Goal: Complete Application Form: Complete application form

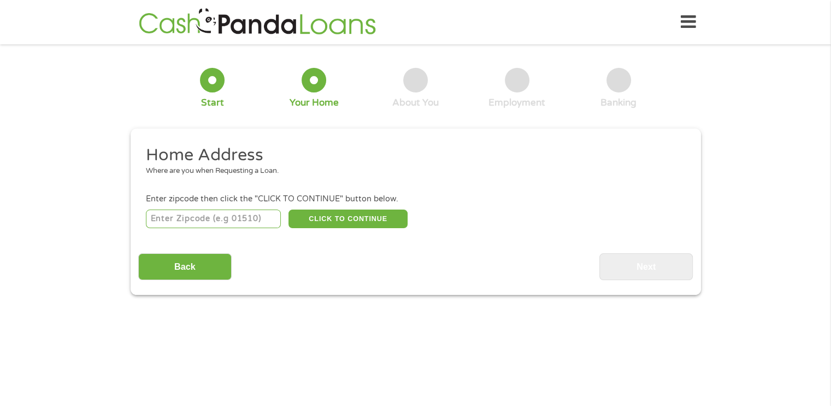
click at [195, 220] on input "number" at bounding box center [213, 218] width 135 height 19
type input "75230"
click at [333, 214] on button "CLICK TO CONTINUE" at bounding box center [348, 218] width 119 height 19
type input "75230"
type input "[GEOGRAPHIC_DATA]"
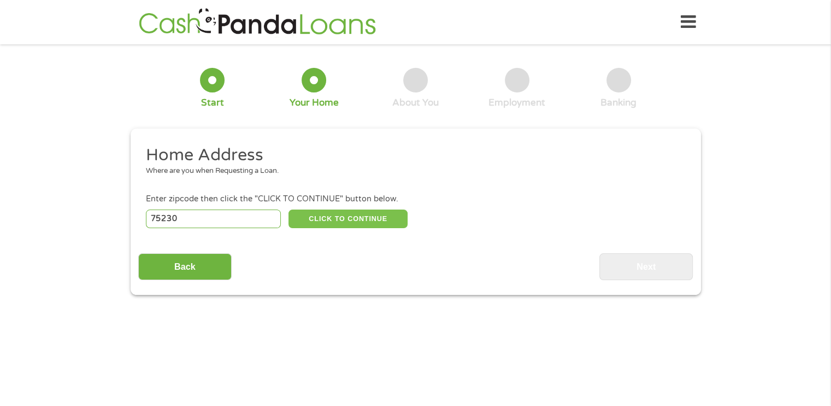
select select "[US_STATE]"
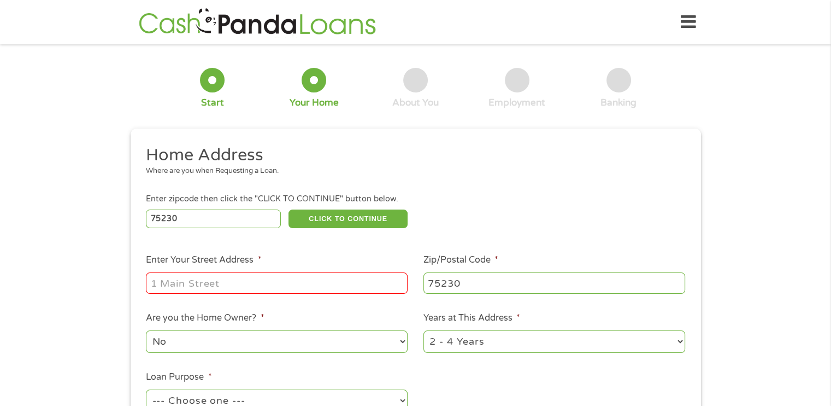
click at [254, 283] on input "Enter Your Street Address *" at bounding box center [277, 282] width 262 height 21
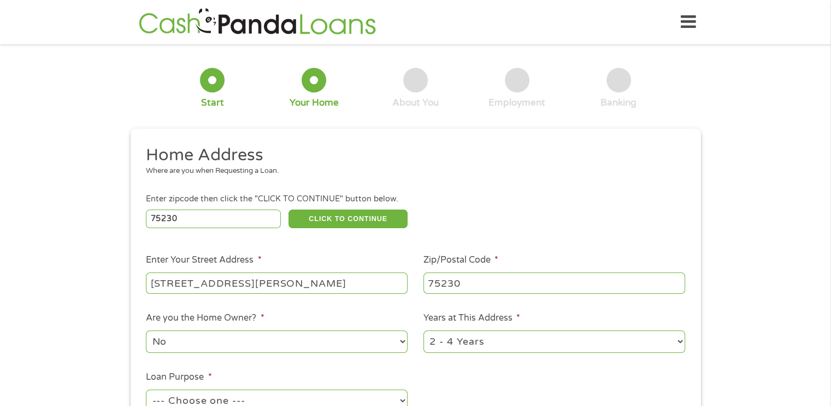
type input "[STREET_ADDRESS][PERSON_NAME]"
click at [172, 345] on select "No Yes" at bounding box center [277, 341] width 262 height 22
click at [146, 331] on select "No Yes" at bounding box center [277, 341] width 262 height 22
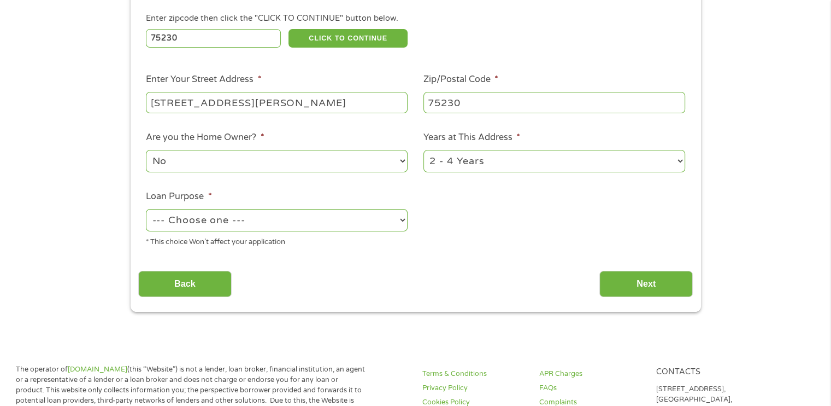
scroll to position [181, 0]
click at [500, 161] on select "1 Year or less 1 - 2 Years 2 - 4 Years Over 4 Years" at bounding box center [555, 160] width 262 height 22
select select "60months"
click at [424, 150] on select "1 Year or less 1 - 2 Years 2 - 4 Years Over 4 Years" at bounding box center [555, 160] width 262 height 22
click at [367, 222] on select "--- Choose one --- Pay Bills Debt Consolidation Home Improvement Major Purchase…" at bounding box center [277, 219] width 262 height 22
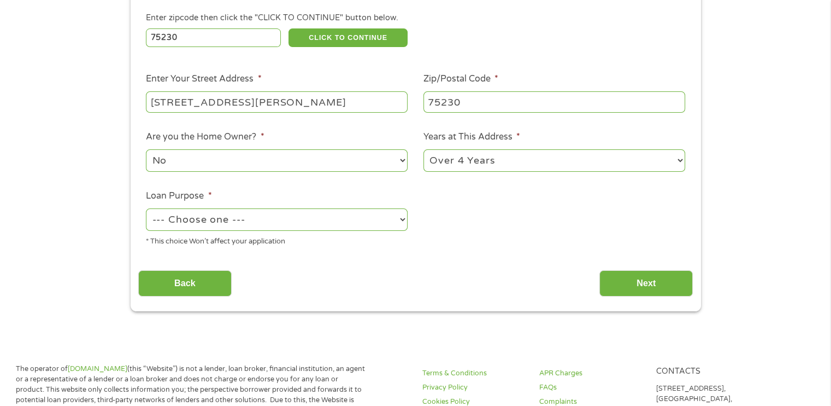
select select "debtconsolidation"
click at [146, 209] on select "--- Choose one --- Pay Bills Debt Consolidation Home Improvement Major Purchase…" at bounding box center [277, 219] width 262 height 22
click at [634, 286] on input "Next" at bounding box center [646, 283] width 93 height 27
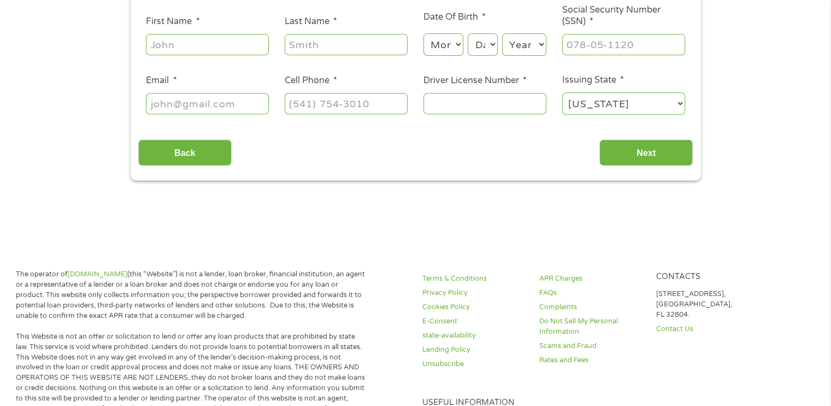
scroll to position [0, 0]
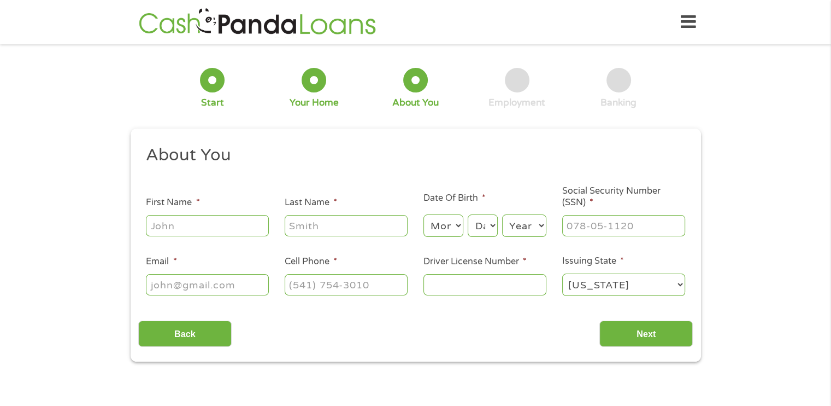
click at [232, 222] on input "First Name *" at bounding box center [207, 225] width 123 height 21
type input "[PERSON_NAME]"
type input "[EMAIL_ADDRESS][DOMAIN_NAME]"
click at [451, 229] on select "Month 1 2 3 4 5 6 7 8 9 10 11 12" at bounding box center [444, 225] width 40 height 22
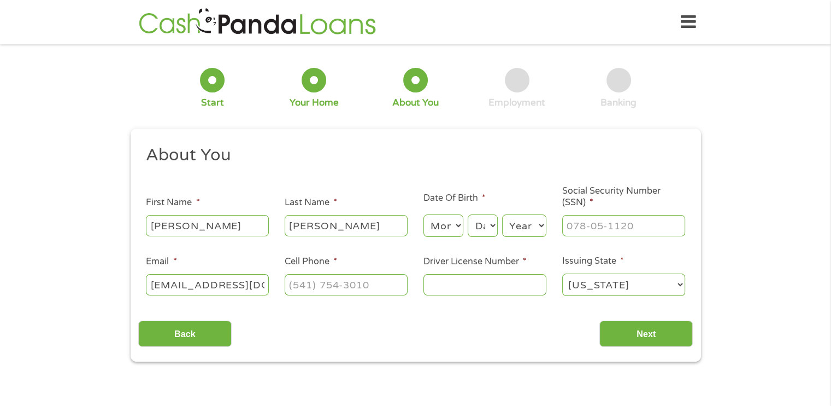
select select "12"
click at [424, 215] on select "Month 1 2 3 4 5 6 7 8 9 10 11 12" at bounding box center [444, 225] width 40 height 22
click at [481, 222] on select "Day 1 2 3 4 5 6 7 8 9 10 11 12 13 14 15 16 17 18 19 20 21 22 23 24 25 26 27 28 …" at bounding box center [483, 225] width 30 height 22
select select "30"
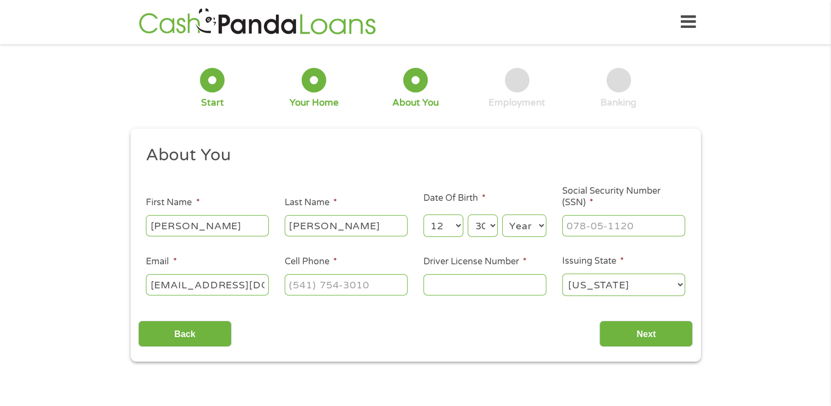
click at [468, 215] on select "Day 1 2 3 4 5 6 7 8 9 10 11 12 13 14 15 16 17 18 19 20 21 22 23 24 25 26 27 28 …" at bounding box center [483, 225] width 30 height 22
click at [536, 226] on select "Year [DATE] 2006 2005 2004 2003 2002 2001 2000 1999 1998 1997 1996 1995 1994 19…" at bounding box center [524, 225] width 44 height 22
select select "1979"
click at [502, 215] on select "Year [DATE] 2006 2005 2004 2003 2002 2001 2000 1999 1998 1997 1996 1995 1994 19…" at bounding box center [524, 225] width 44 height 22
click at [602, 221] on input "___-__-____" at bounding box center [624, 225] width 123 height 21
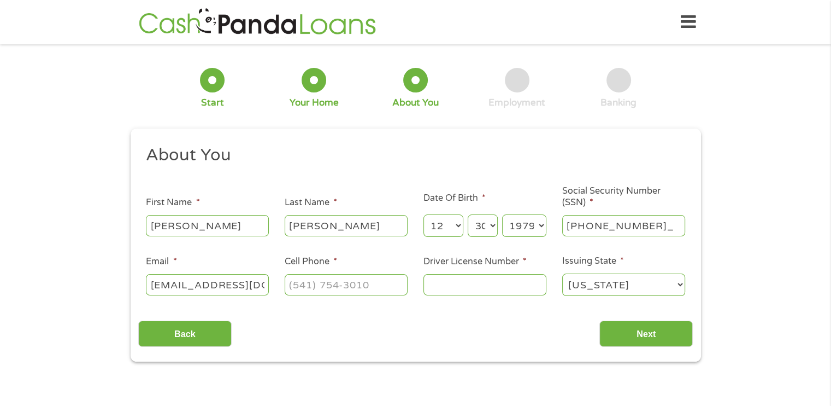
type input "229-21-5222"
click at [297, 286] on input "(___) ___-____" at bounding box center [346, 284] width 123 height 21
type input "[PHONE_NUMBER]"
click at [471, 284] on input "Driver License Number *" at bounding box center [485, 284] width 123 height 21
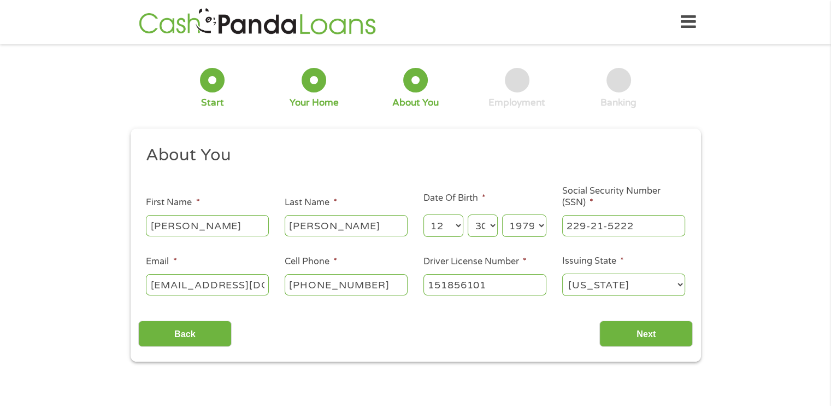
type input "151856101"
click at [606, 278] on select "[US_STATE] [US_STATE] [US_STATE] [US_STATE] [US_STATE] [US_STATE] [US_STATE] [U…" at bounding box center [624, 284] width 123 height 22
select select "[US_STATE]"
click at [563, 274] on select "[US_STATE] [US_STATE] [US_STATE] [US_STATE] [US_STATE] [US_STATE] [US_STATE] [U…" at bounding box center [624, 284] width 123 height 22
click at [631, 331] on input "Next" at bounding box center [646, 333] width 93 height 27
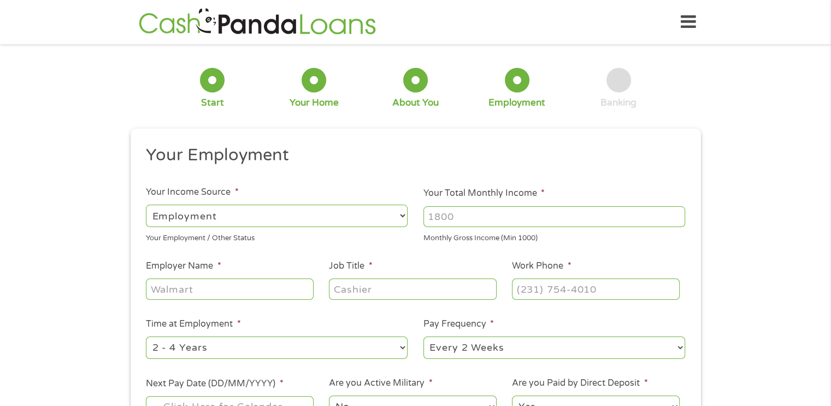
scroll to position [4, 4]
click at [385, 217] on select "--- Choose one --- Employment [DEMOGRAPHIC_DATA] Benefits" at bounding box center [277, 215] width 262 height 22
select select "benefits"
click at [146, 204] on select "--- Choose one --- Employment [DEMOGRAPHIC_DATA] Benefits" at bounding box center [277, 215] width 262 height 22
type input "Other"
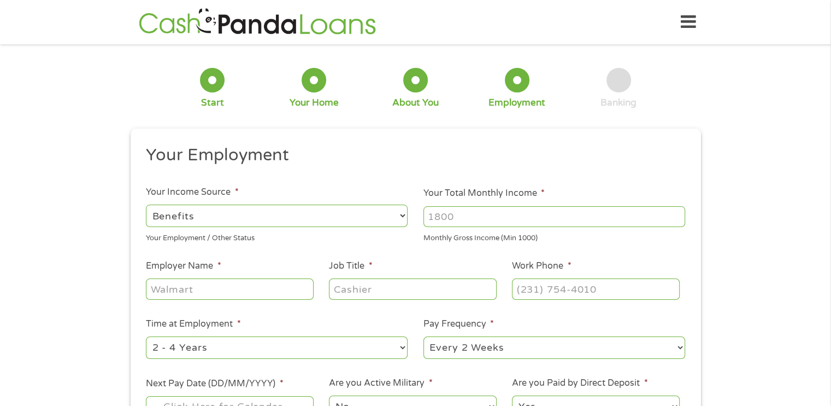
type input "[PHONE_NUMBER]"
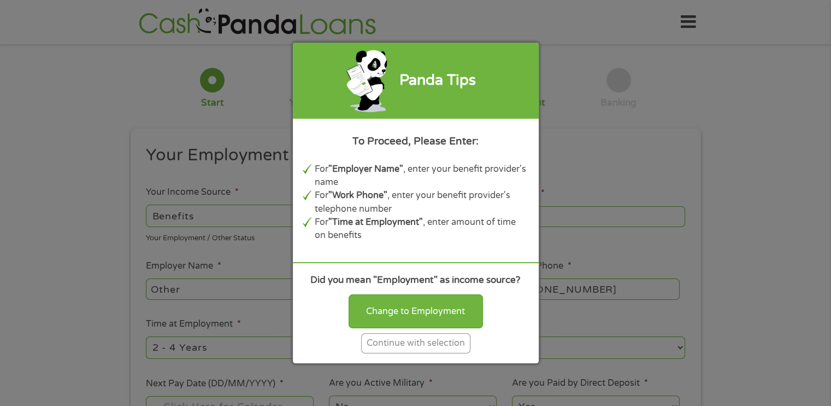
click at [422, 337] on div "Continue with selection" at bounding box center [415, 343] width 109 height 20
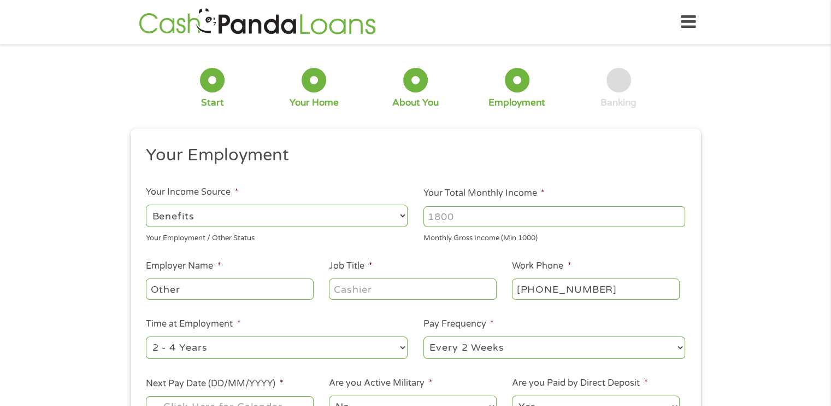
click at [440, 220] on input "Your Total Monthly Income *" at bounding box center [555, 216] width 262 height 21
type input "1000"
click at [214, 289] on input "Other" at bounding box center [229, 288] width 167 height 21
click at [364, 291] on input "Job Title *" at bounding box center [412, 288] width 167 height 21
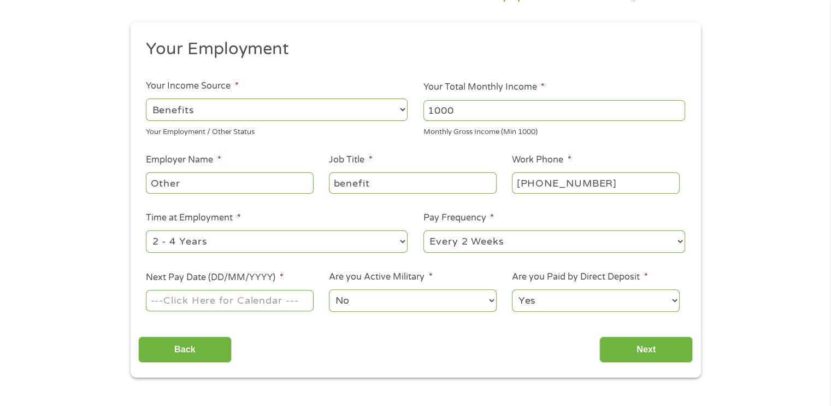
scroll to position [177, 0]
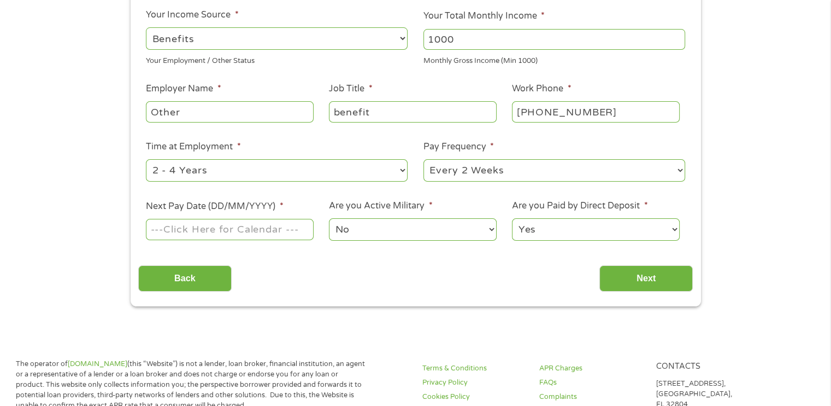
type input "benefit"
click at [251, 173] on select "--- Choose one --- 1 Year or less 1 - 2 Years 2 - 4 Years Over 4 Years" at bounding box center [277, 170] width 262 height 22
select select "60months"
click at [146, 159] on select "--- Choose one --- 1 Year or less 1 - 2 Years 2 - 4 Years Over 4 Years" at bounding box center [277, 170] width 262 height 22
click at [471, 176] on select "--- Choose one --- Every 2 Weeks Every Week Monthly Semi-Monthly" at bounding box center [555, 170] width 262 height 22
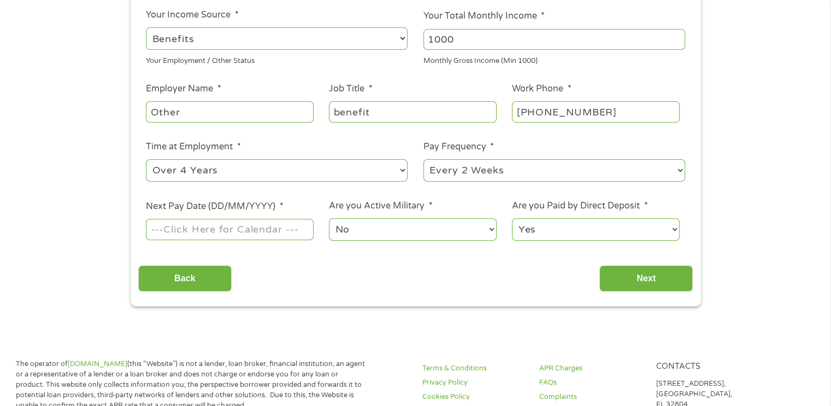
select select "monthly"
click at [424, 159] on select "--- Choose one --- Every 2 Weeks Every Week Monthly Semi-Monthly" at bounding box center [555, 170] width 262 height 22
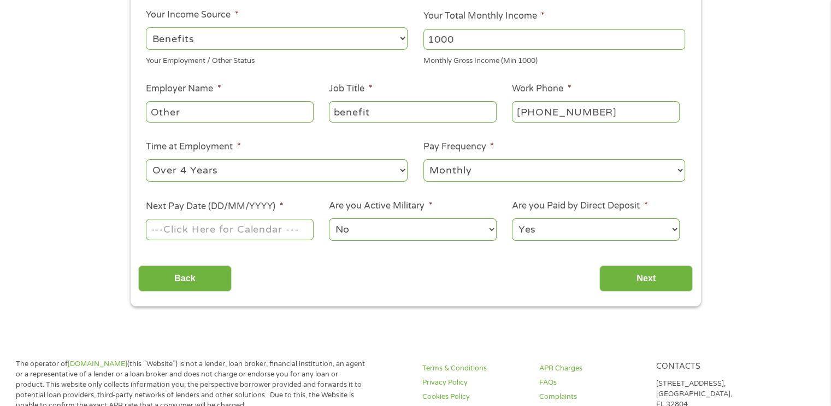
click at [191, 231] on input "Next Pay Date (DD/MM/YYYY) *" at bounding box center [229, 229] width 167 height 21
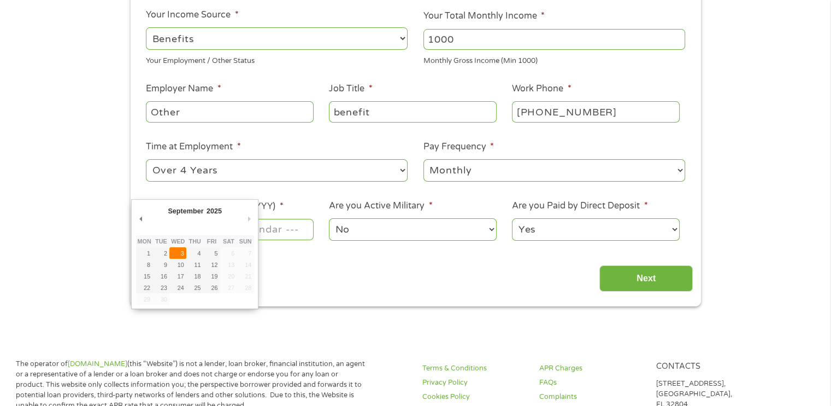
type input "[DATE]"
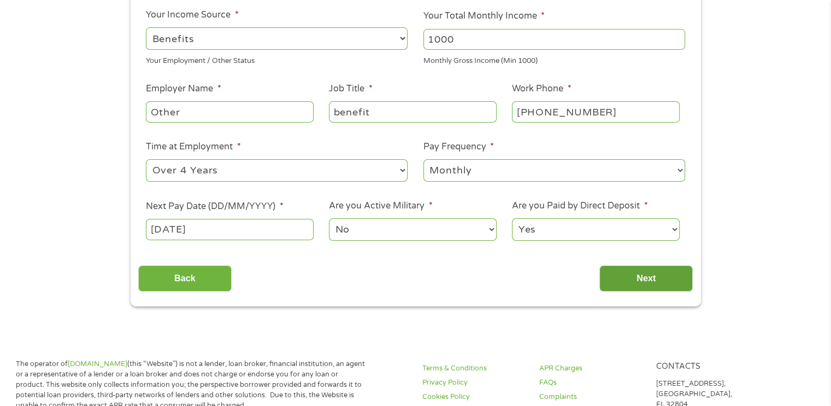
click at [632, 282] on input "Next" at bounding box center [646, 278] width 93 height 27
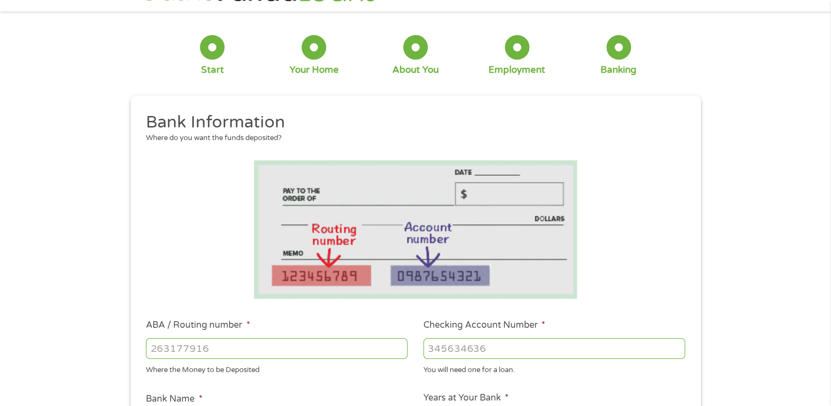
scroll to position [0, 0]
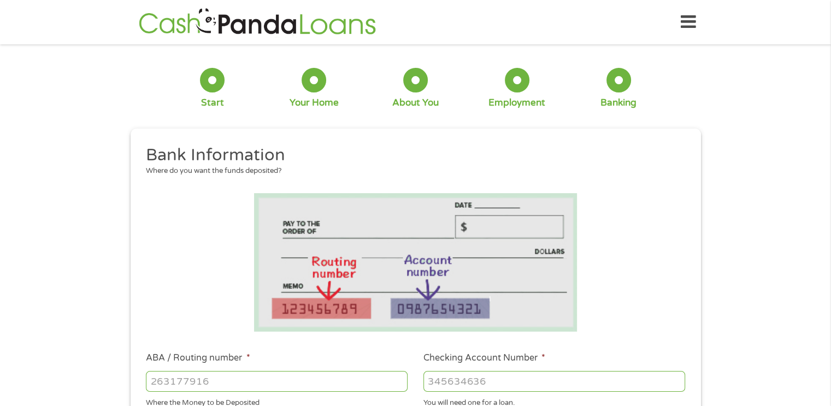
click at [204, 373] on input "ABA / Routing number *" at bounding box center [277, 381] width 262 height 21
type input "064000017"
type input "REGIONS BANK"
type input "064000017"
click at [468, 380] on input "Checking Account Number *" at bounding box center [555, 381] width 262 height 21
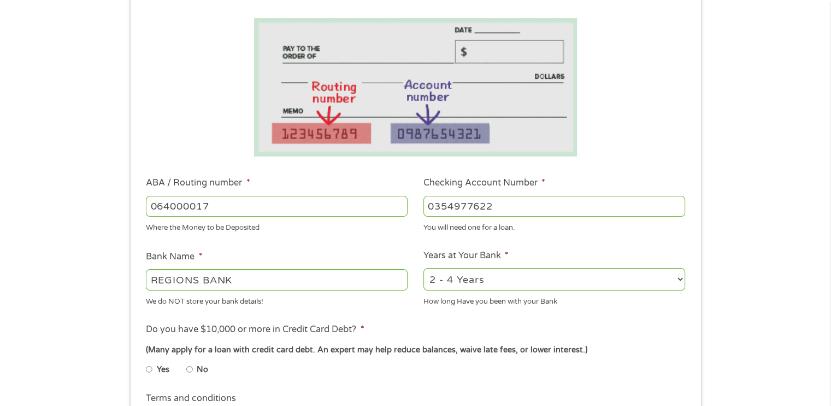
scroll to position [196, 0]
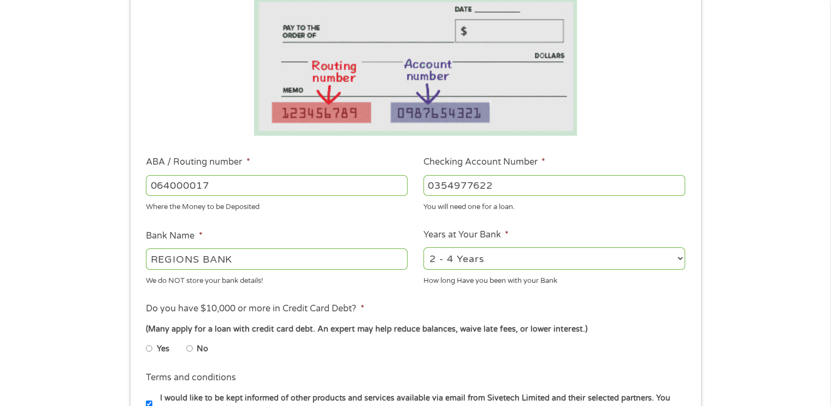
type input "0354977622"
click at [437, 264] on select "2 - 4 Years 6 - 12 Months 1 - 2 Years Over 4 Years" at bounding box center [555, 258] width 262 height 22
select select "24months"
click at [424, 247] on select "2 - 4 Years 6 - 12 Months 1 - 2 Years Over 4 Years" at bounding box center [555, 258] width 262 height 22
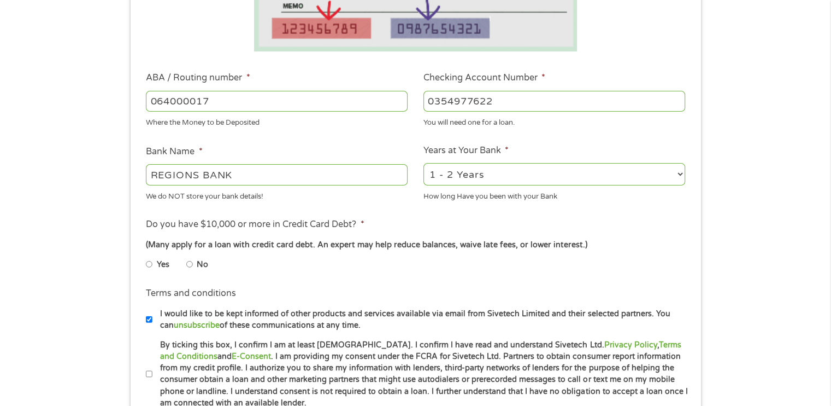
scroll to position [286, 0]
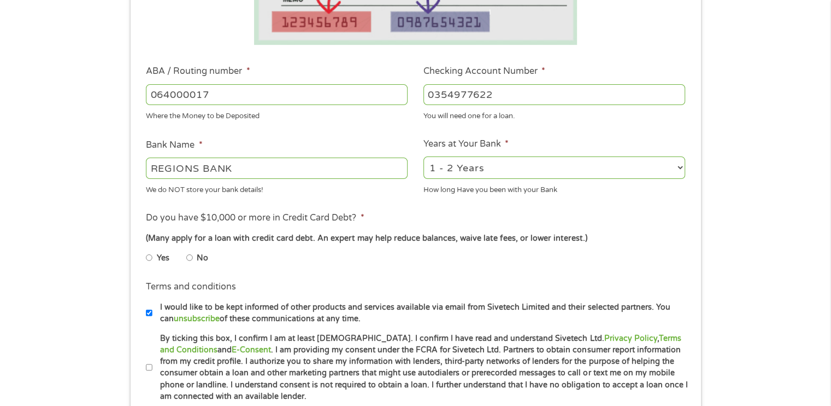
click at [189, 257] on input "No" at bounding box center [189, 257] width 7 height 17
radio input "true"
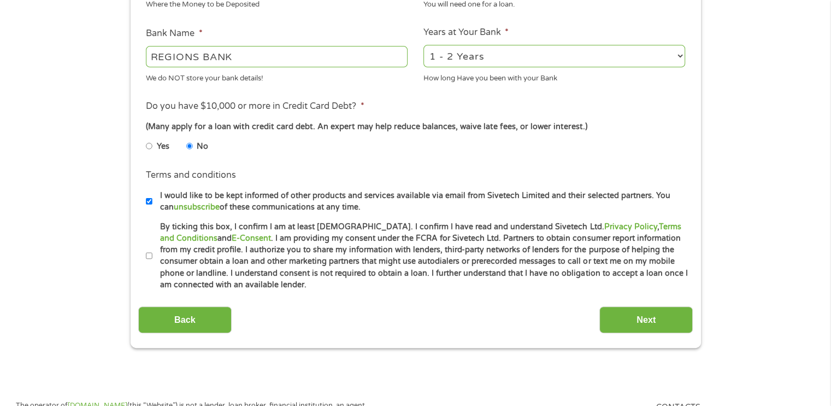
scroll to position [405, 0]
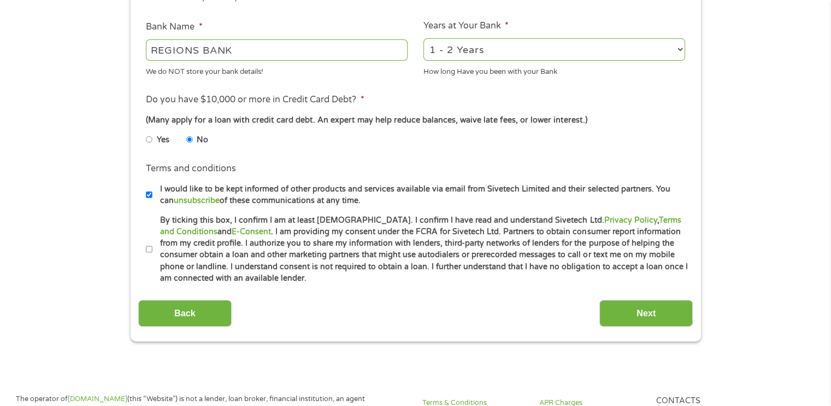
click at [148, 249] on input "By ticking this box, I confirm I am at least [DEMOGRAPHIC_DATA]. I confirm I ha…" at bounding box center [149, 249] width 7 height 17
checkbox input "true"
click at [149, 194] on input "I would like to be kept informed of other products and services available via e…" at bounding box center [149, 194] width 7 height 17
checkbox input "false"
click at [648, 308] on input "Next" at bounding box center [646, 313] width 93 height 27
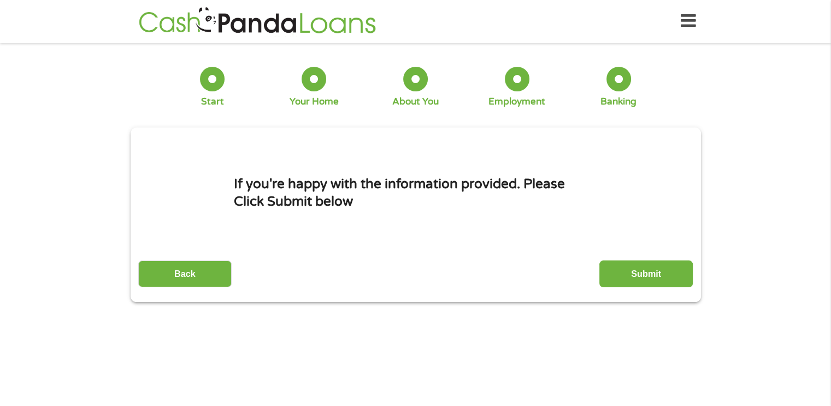
scroll to position [0, 0]
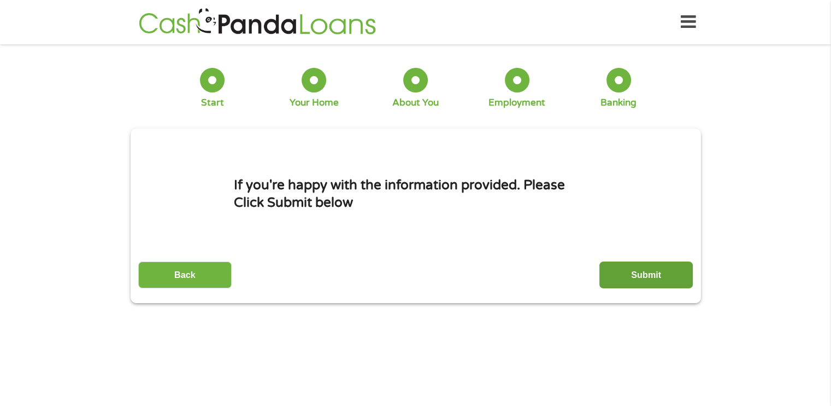
click at [638, 280] on input "Submit" at bounding box center [646, 274] width 93 height 27
